Goal: Task Accomplishment & Management: Manage account settings

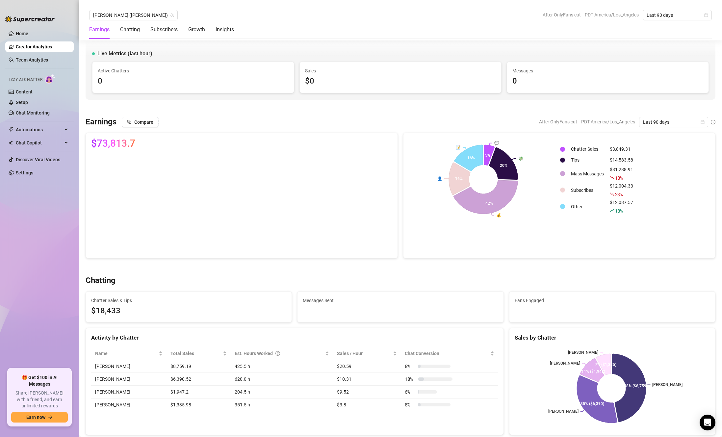
scroll to position [789, 0]
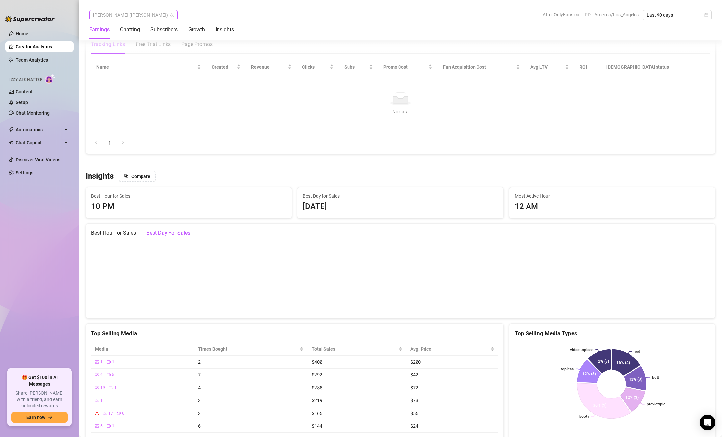
click at [130, 13] on span "[PERSON_NAME] ([PERSON_NAME])" at bounding box center [133, 15] width 81 height 10
click at [143, 60] on span "( lauralux )" at bounding box center [153, 62] width 20 height 7
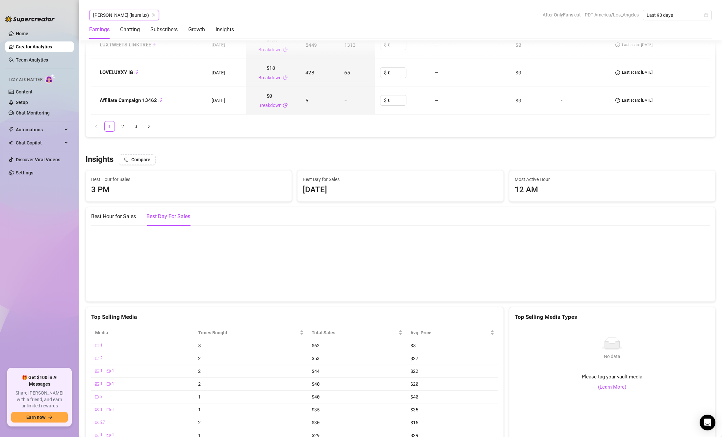
scroll to position [1096, 0]
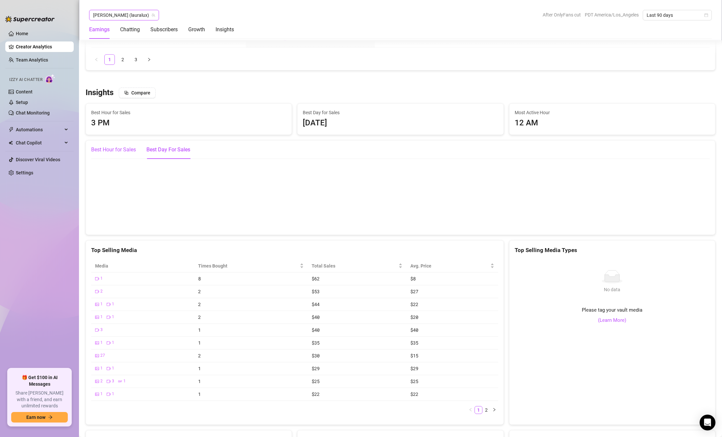
click at [119, 149] on div "Best Hour for Sales" at bounding box center [113, 150] width 45 height 8
click at [28, 35] on link "Home" at bounding box center [22, 33] width 12 height 5
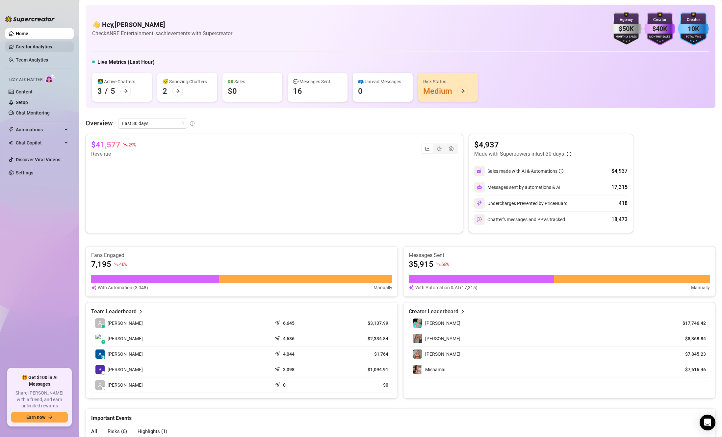
click at [38, 45] on link "Creator Analytics" at bounding box center [42, 46] width 53 height 11
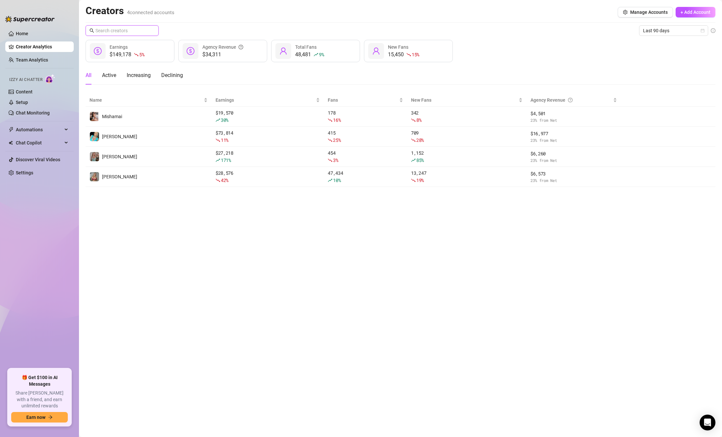
click at [135, 33] on input "text" at bounding box center [122, 30] width 54 height 7
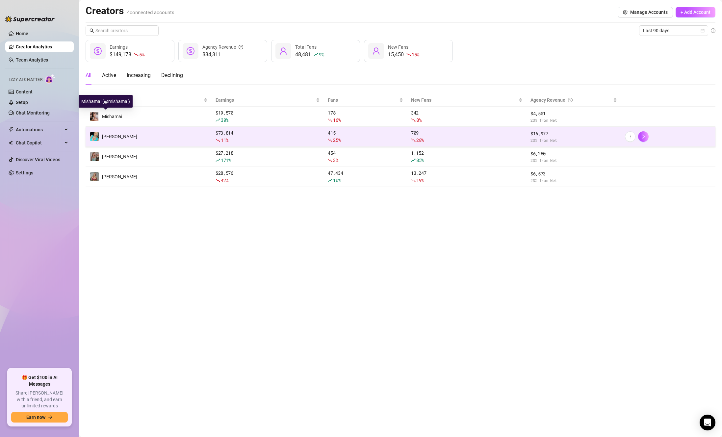
click at [127, 127] on td "[PERSON_NAME]" at bounding box center [149, 137] width 126 height 20
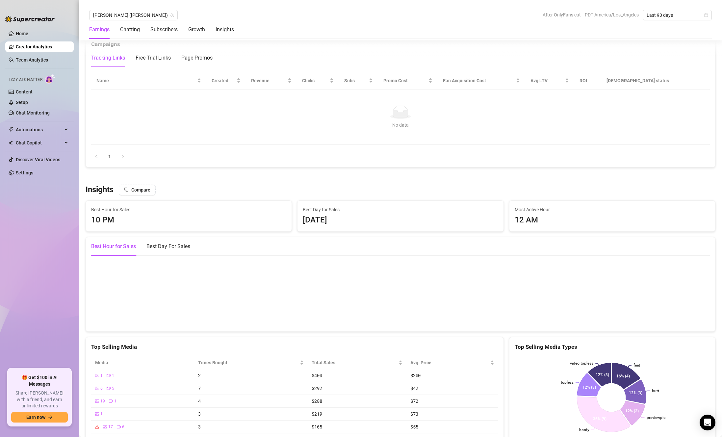
scroll to position [775, 0]
click at [28, 36] on link "Home" at bounding box center [22, 33] width 12 height 5
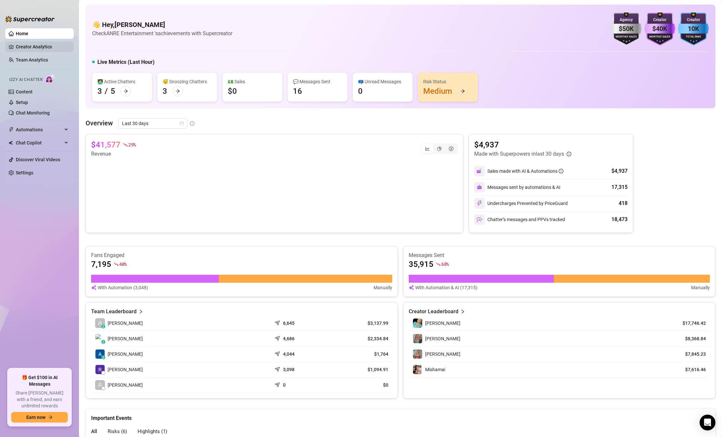
click at [49, 48] on link "Creator Analytics" at bounding box center [42, 46] width 53 height 11
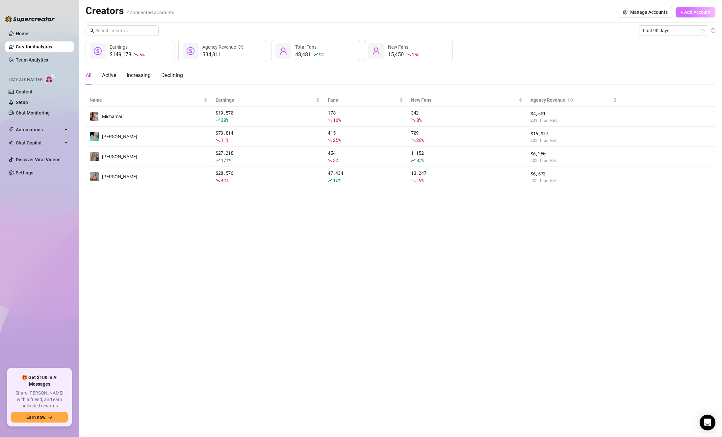
click at [688, 13] on span "+ Add Account" at bounding box center [695, 12] width 30 height 5
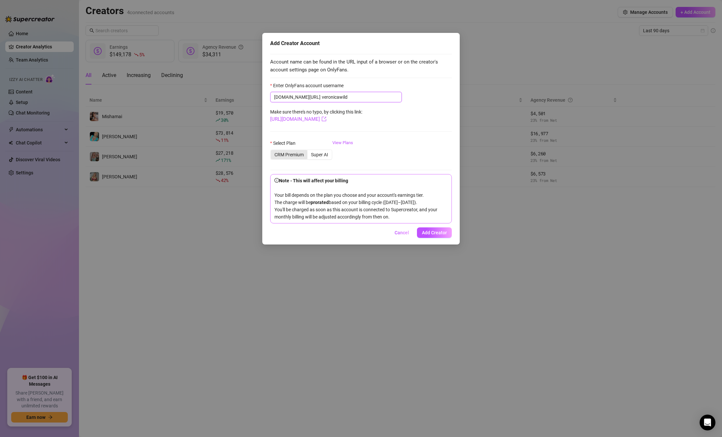
type input "veronicawild"
click at [301, 157] on div "CRM Premium" at bounding box center [289, 154] width 37 height 9
click at [272, 151] on input "CRM Premium" at bounding box center [272, 151] width 0 height 0
click at [340, 145] on link "View Plans" at bounding box center [342, 152] width 21 height 26
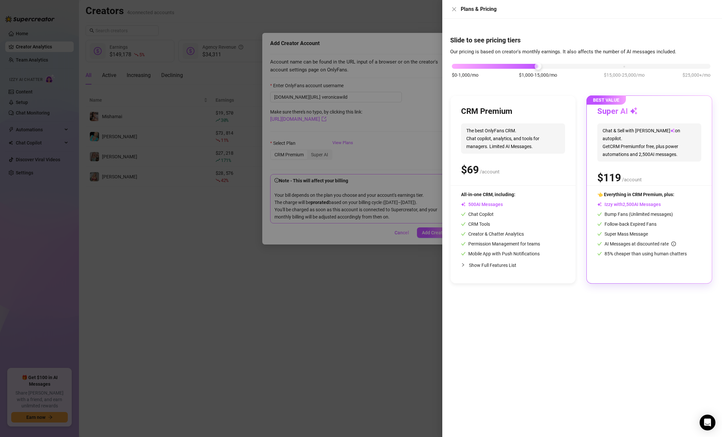
click at [548, 137] on span "The best OnlyFans CRM. Chat copilot, analytics, and tools for managers. Limited…" at bounding box center [513, 138] width 104 height 30
click at [449, 131] on div "Slide to see pricing tiers Our pricing is based on creator's monthly earnings. …" at bounding box center [582, 228] width 280 height 418
click at [457, 8] on button "Close" at bounding box center [454, 9] width 8 height 8
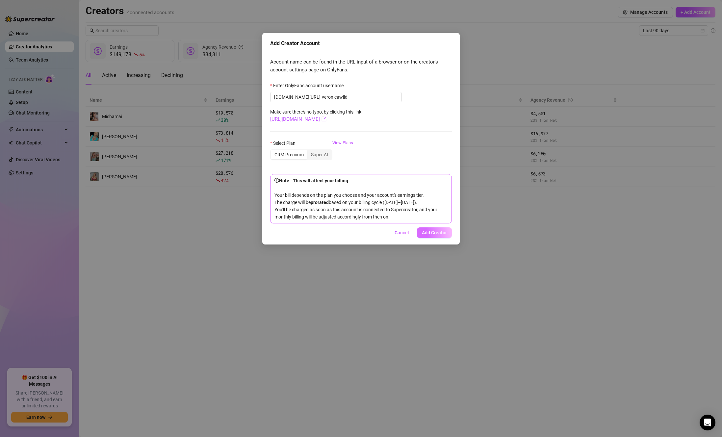
click at [434, 235] on span "Add Creator" at bounding box center [434, 232] width 25 height 5
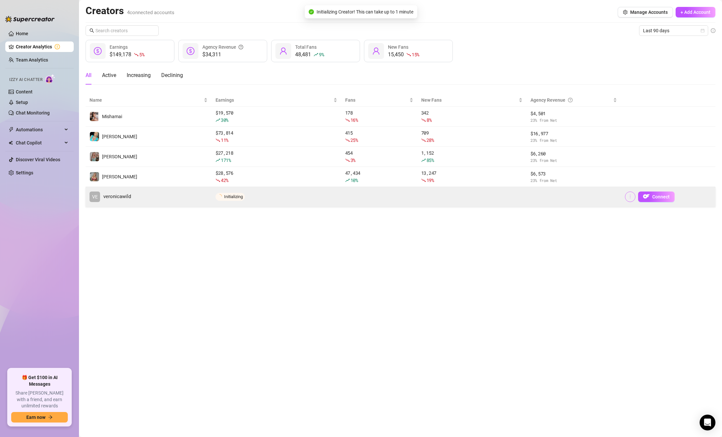
click at [630, 198] on icon "more" at bounding box center [629, 197] width 1 height 4
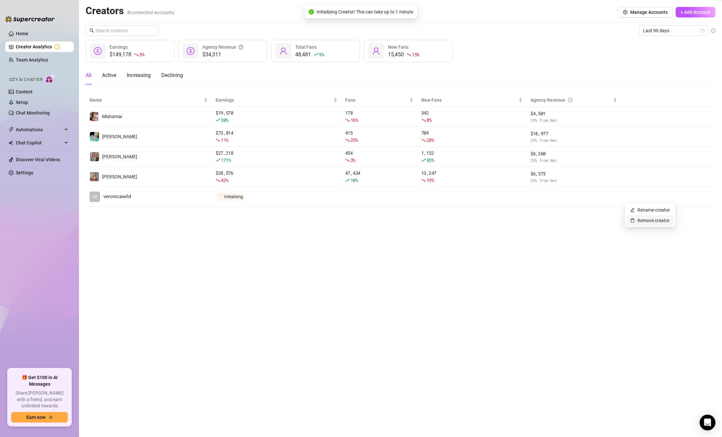
click at [648, 221] on link "Remove creator" at bounding box center [649, 220] width 39 height 5
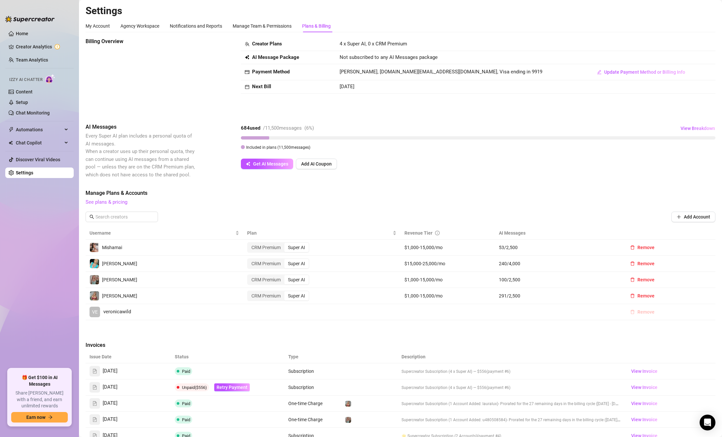
click at [640, 311] on span "Remove" at bounding box center [645, 311] width 17 height 5
click at [683, 296] on span "OK" at bounding box center [682, 294] width 6 height 5
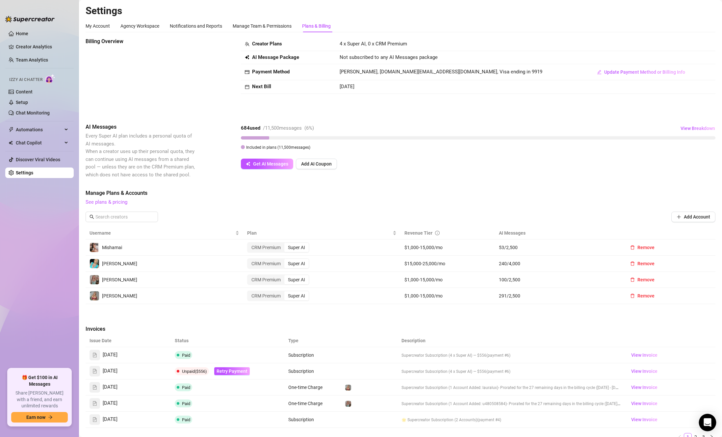
click at [703, 416] on div "Open Intercom Messenger" at bounding box center [707, 422] width 17 height 17
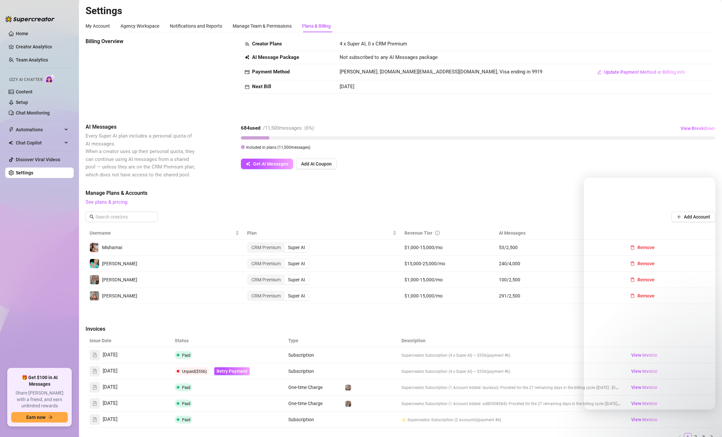
click at [650, 107] on div "Billing Overview Creator Plans 4 x Super AI, 0 x CRM Premium AI Message Package…" at bounding box center [400, 74] width 629 height 75
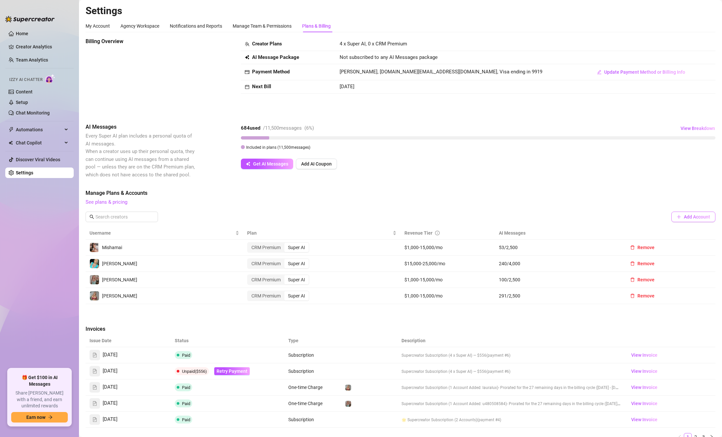
click at [691, 217] on span "Add Account" at bounding box center [696, 216] width 26 height 5
click at [604, 162] on div "Add Creator Account Account name can be found in the URL input of a browser or …" at bounding box center [361, 218] width 722 height 437
click at [686, 219] on button "Add Account" at bounding box center [693, 216] width 44 height 11
click at [39, 46] on link "Creator Analytics" at bounding box center [42, 46] width 53 height 11
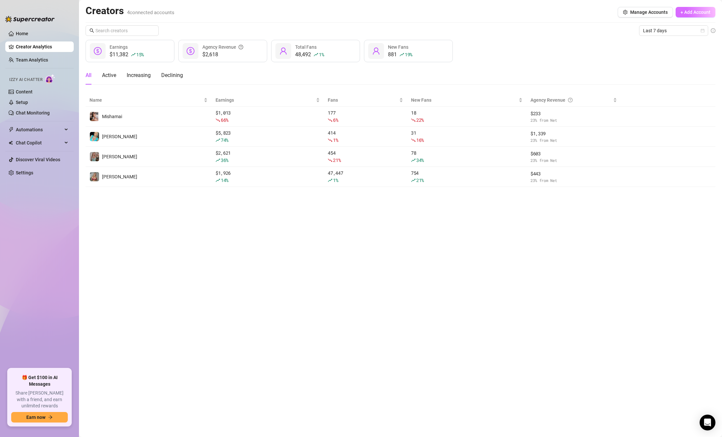
click at [698, 12] on span "+ Add Account" at bounding box center [695, 12] width 30 height 5
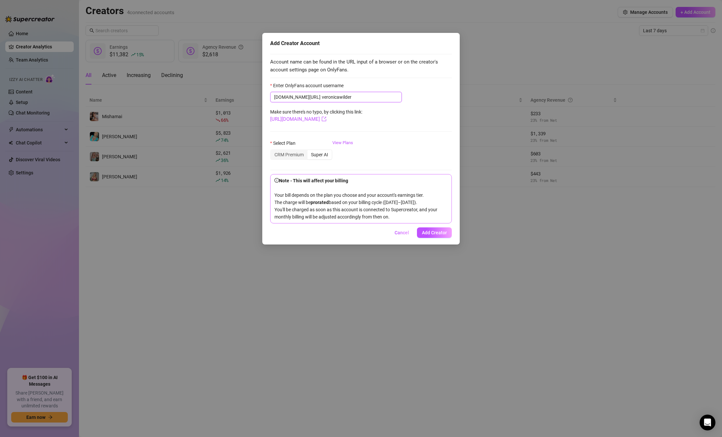
type input "veronicawilder"
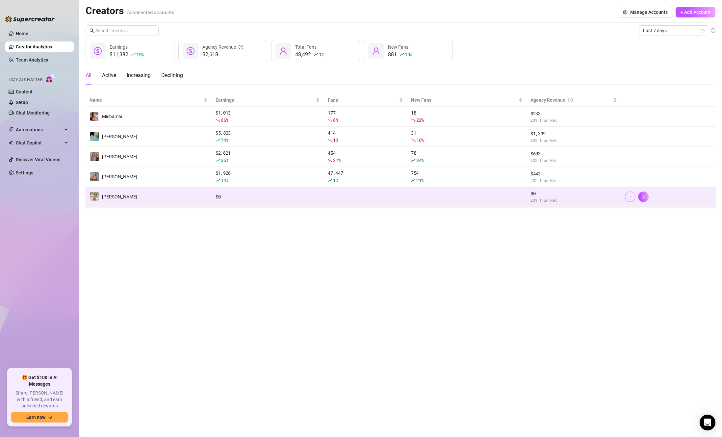
click at [630, 198] on icon "more" at bounding box center [630, 196] width 5 height 5
click at [643, 198] on icon "right" at bounding box center [643, 196] width 5 height 5
